Goal: Task Accomplishment & Management: Manage account settings

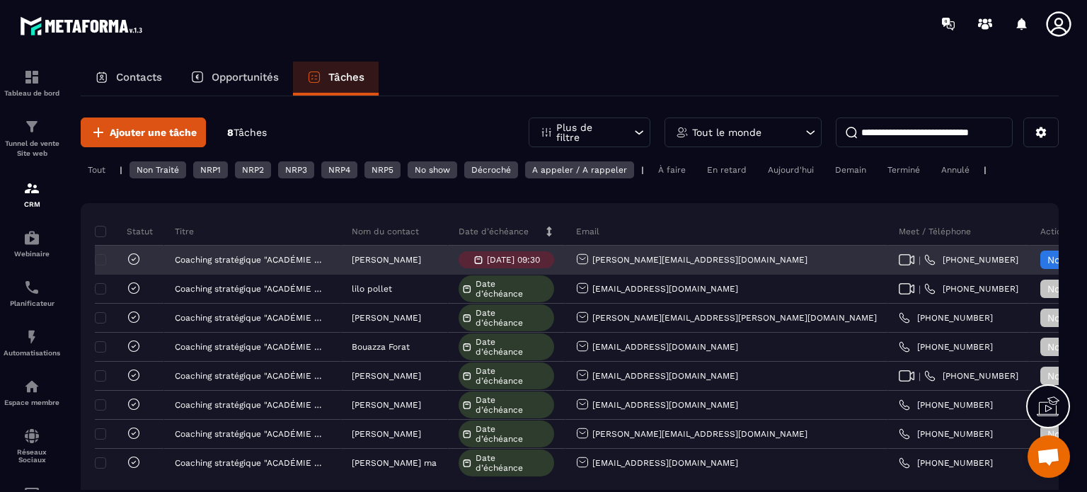
scroll to position [14597, 0]
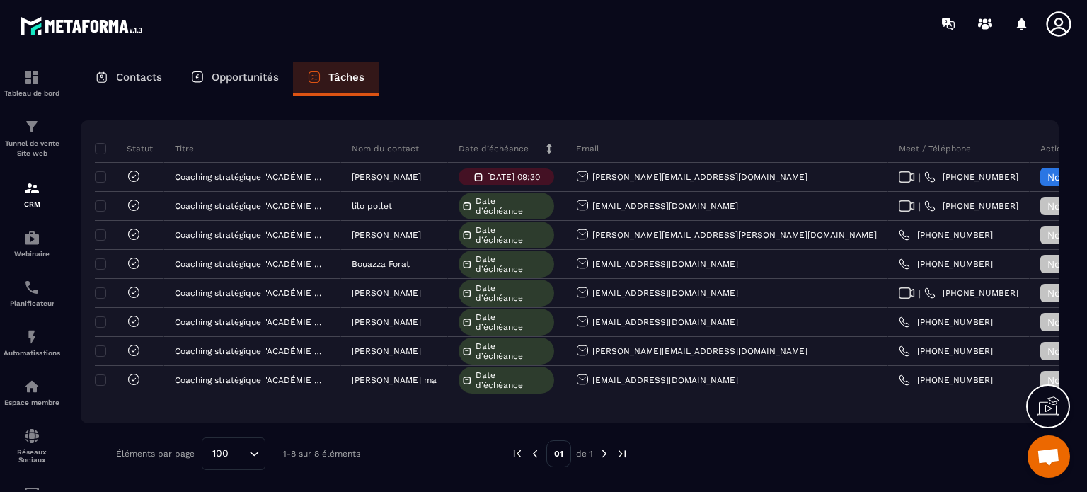
click at [524, 74] on div "Contacts Opportunités Tâches" at bounding box center [570, 79] width 978 height 34
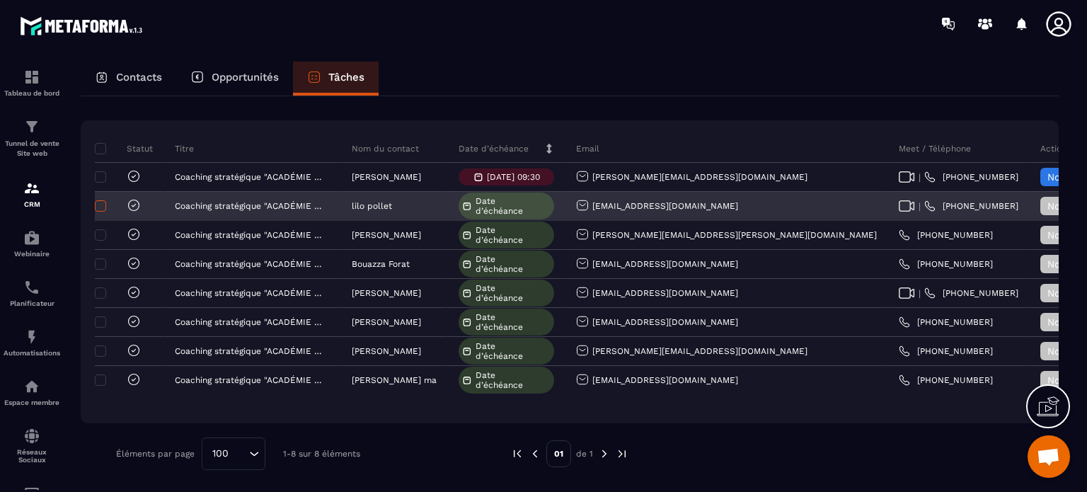
click at [103, 202] on span at bounding box center [100, 205] width 11 height 11
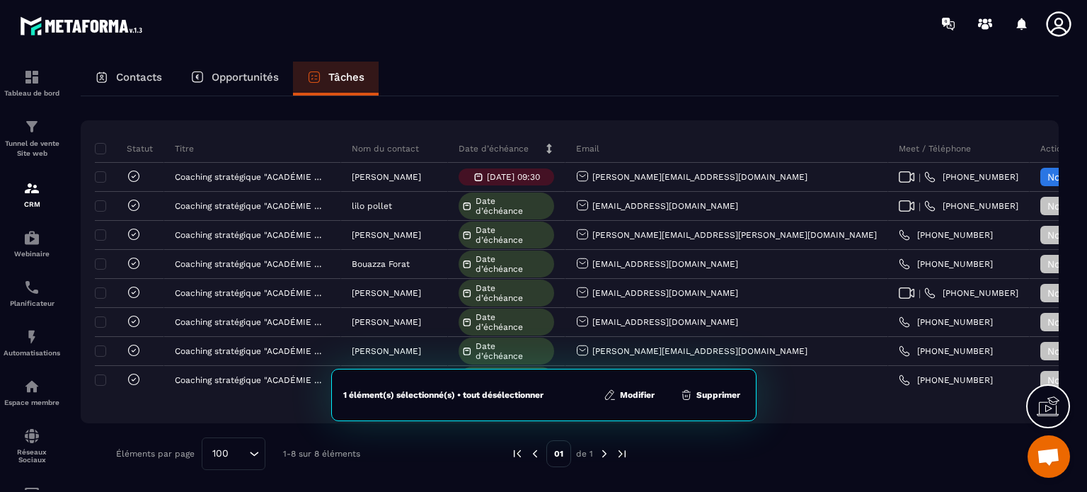
click at [712, 391] on button "Supprimer" at bounding box center [710, 395] width 69 height 14
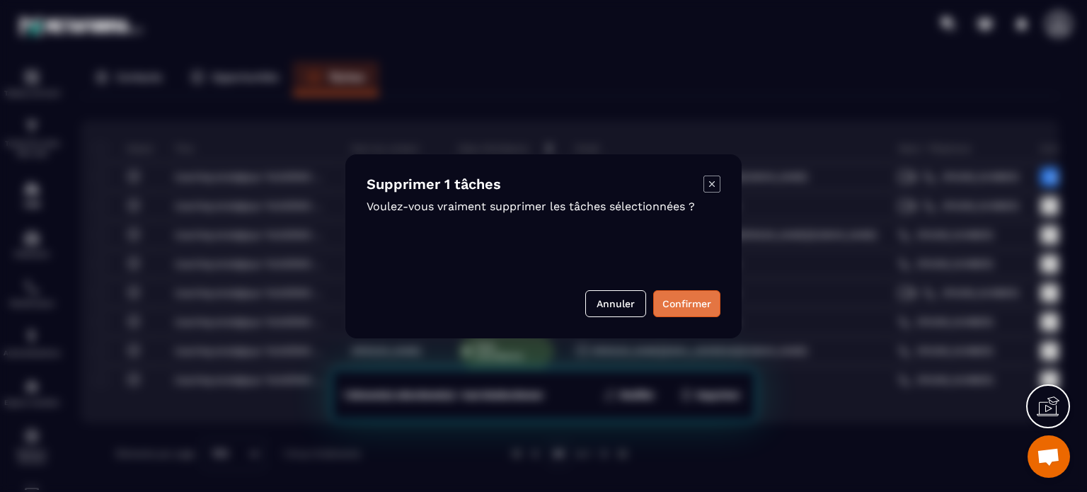
click at [670, 311] on button "Confirmer" at bounding box center [686, 303] width 67 height 27
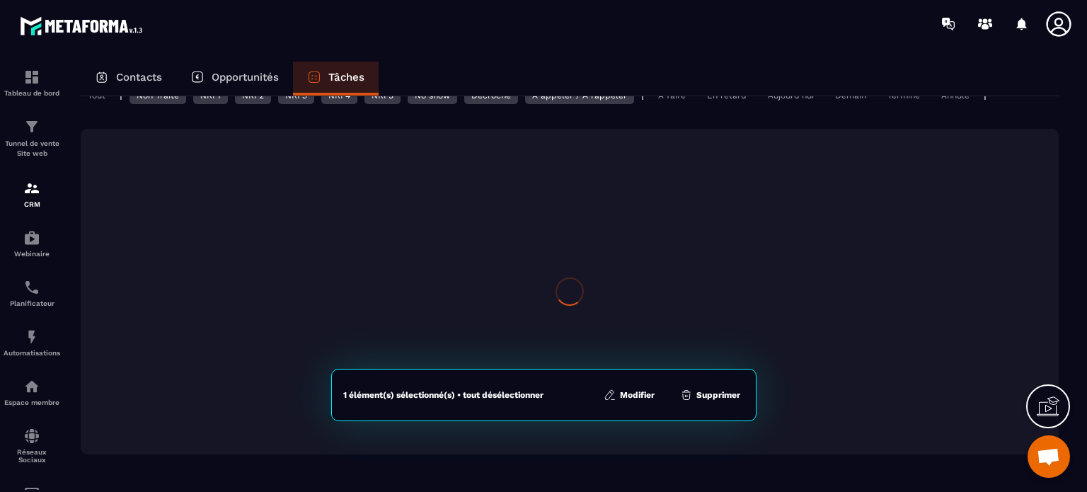
scroll to position [54, 0]
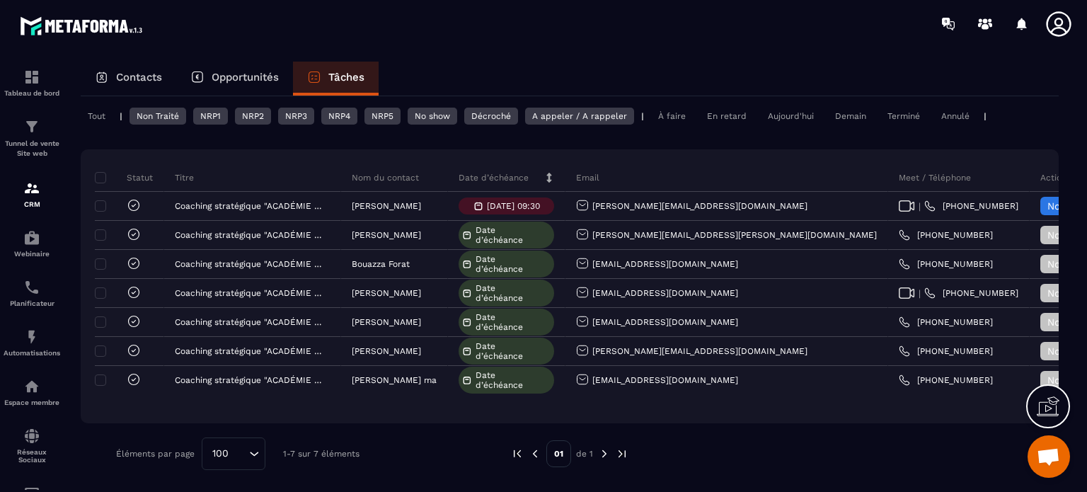
click at [145, 71] on p "Contacts" at bounding box center [139, 77] width 46 height 13
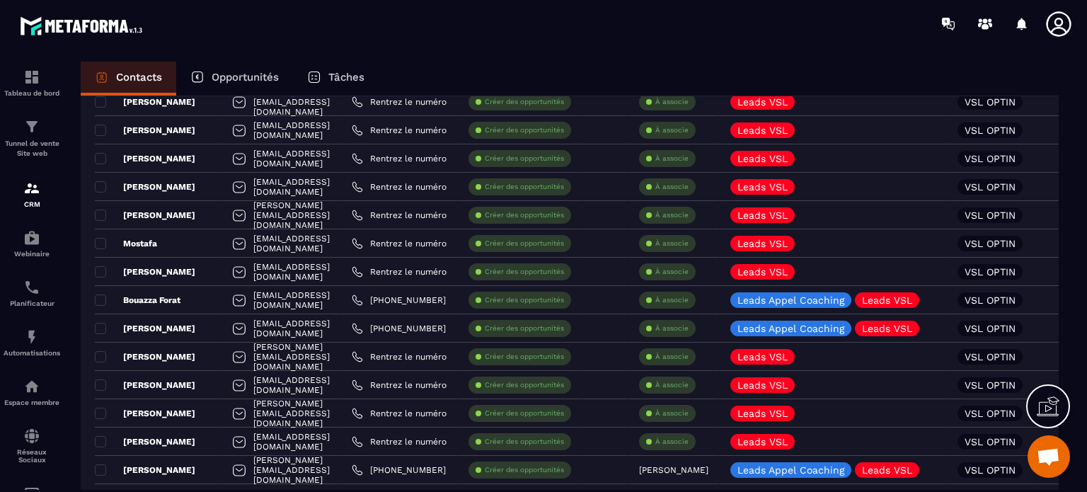
scroll to position [496, 0]
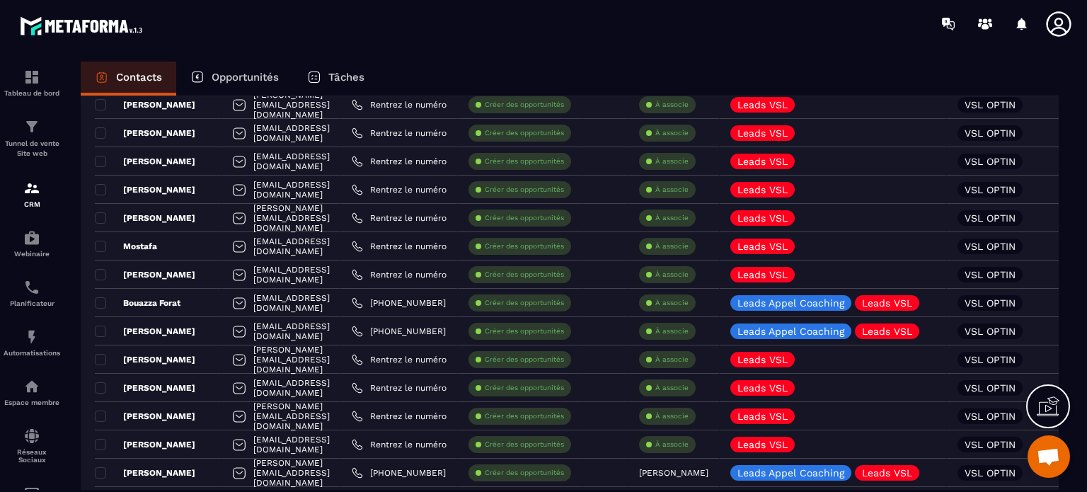
click at [341, 76] on p "Tâches" at bounding box center [346, 77] width 36 height 13
